Goal: Transaction & Acquisition: Purchase product/service

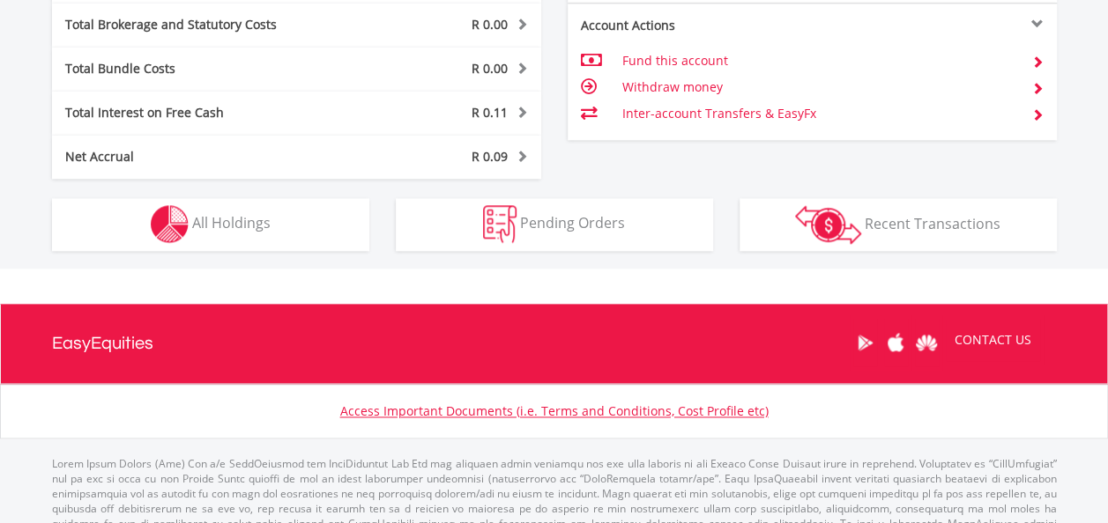
scroll to position [1004, 0]
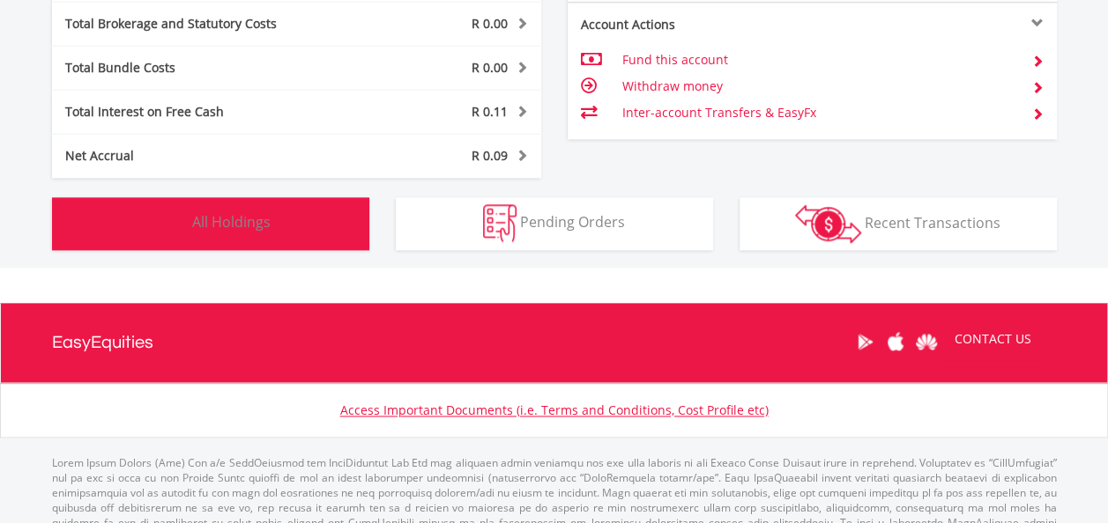
click at [304, 222] on button "Holdings All Holdings" at bounding box center [210, 223] width 317 height 53
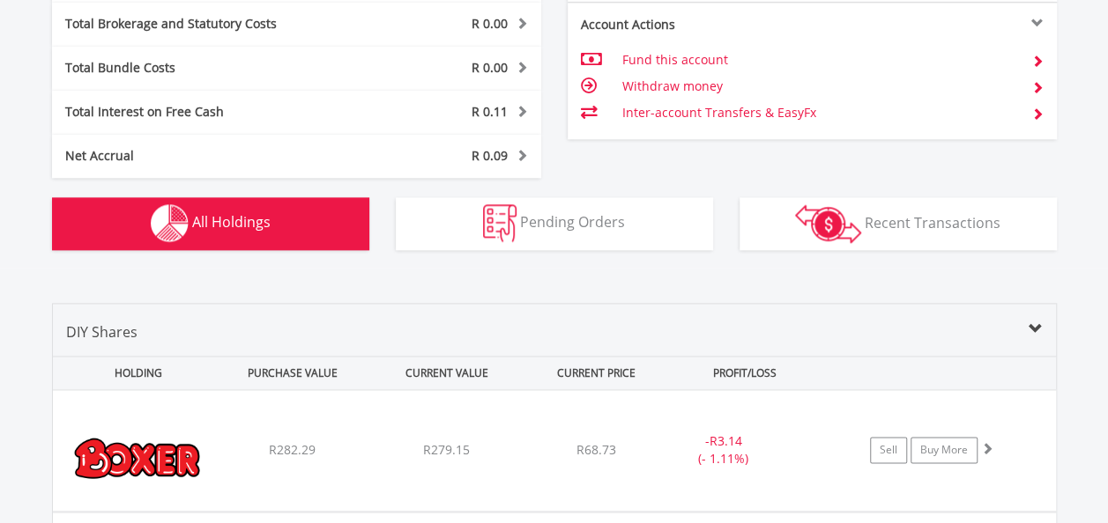
scroll to position [1306, 0]
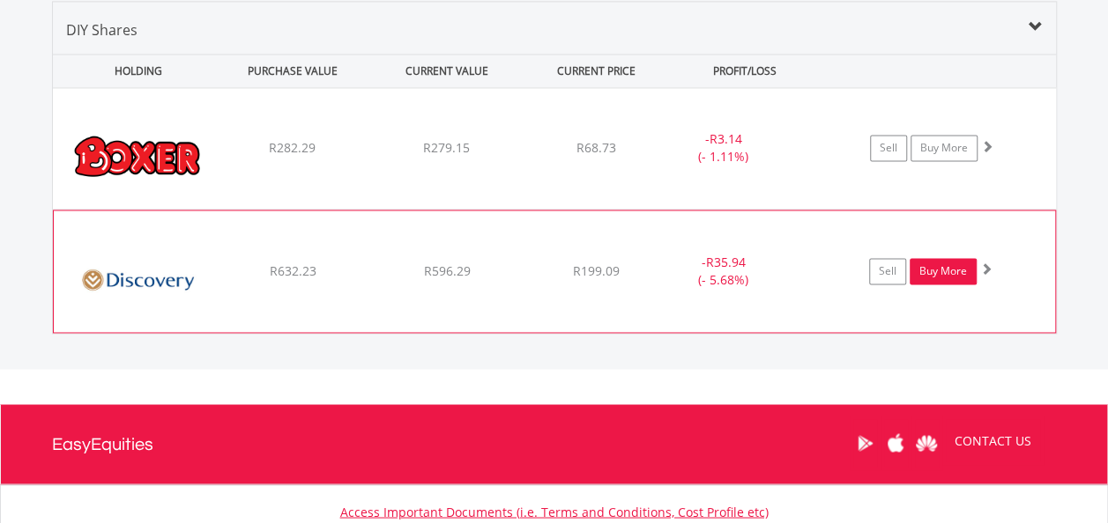
click at [948, 270] on link "Buy More" at bounding box center [942, 271] width 67 height 26
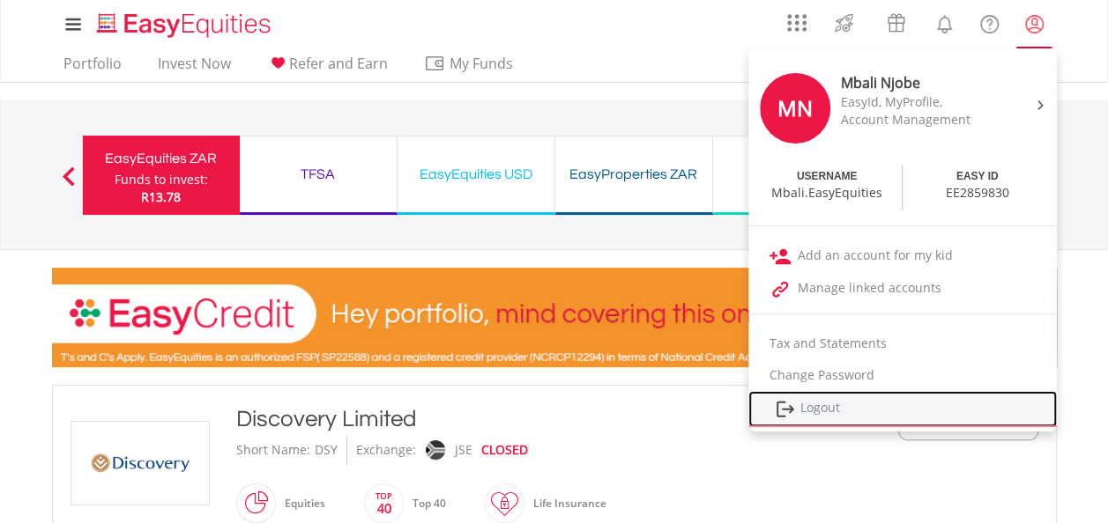
click at [823, 411] on link "Logout" at bounding box center [902, 409] width 308 height 36
